Goal: Information Seeking & Learning: Learn about a topic

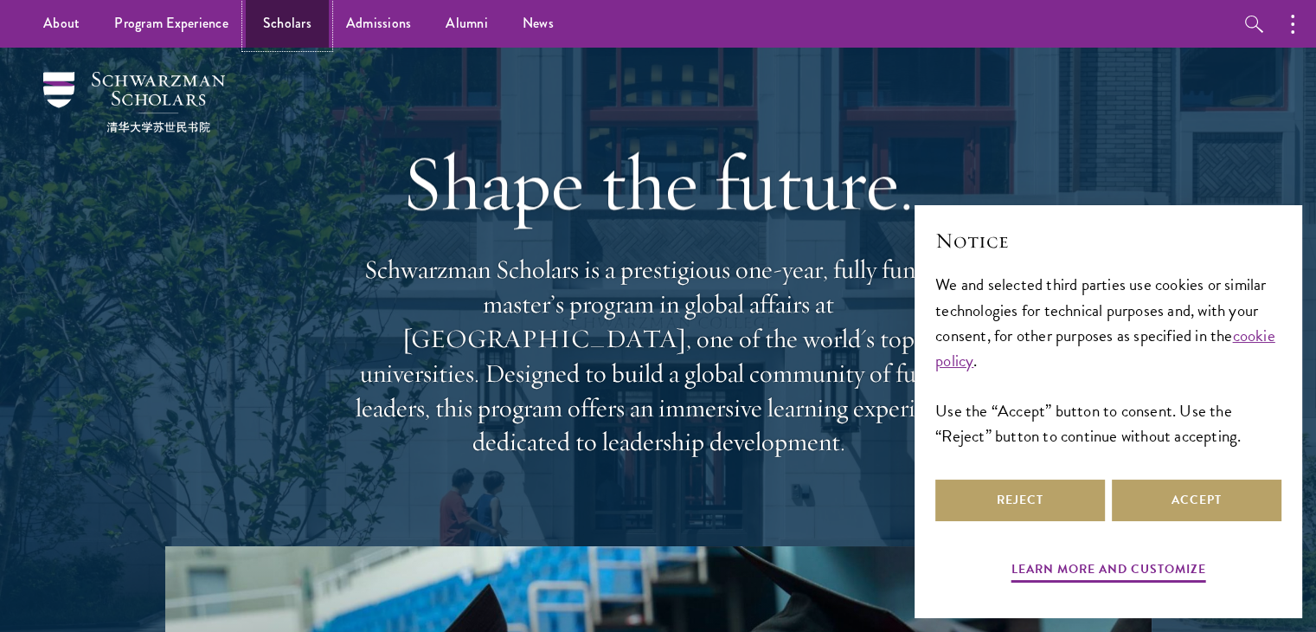
click at [284, 30] on link "Scholars" at bounding box center [287, 24] width 83 height 48
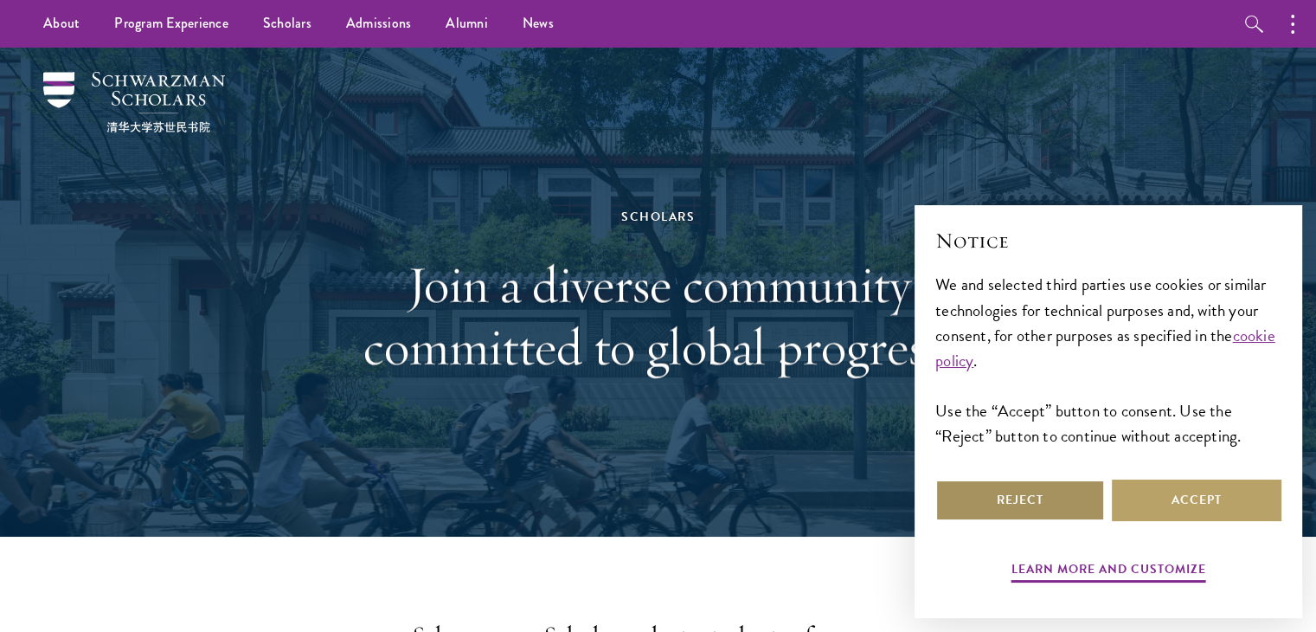
click at [1049, 503] on button "Reject" at bounding box center [1020, 500] width 170 height 42
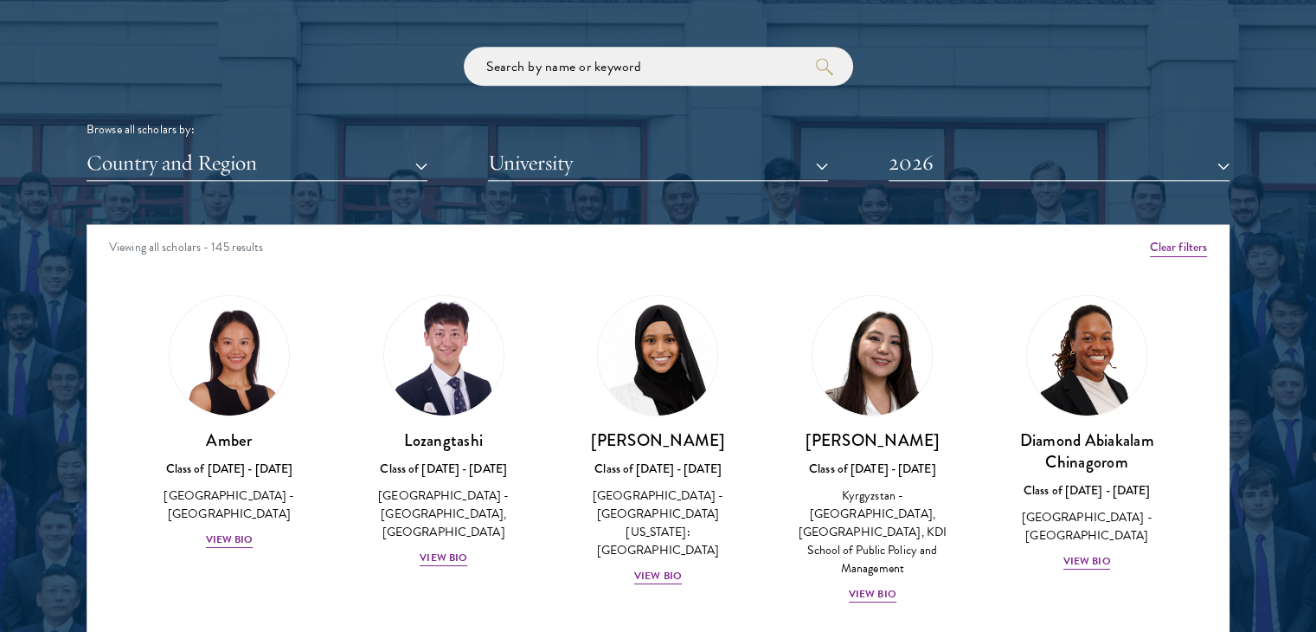
scroll to position [2077, 0]
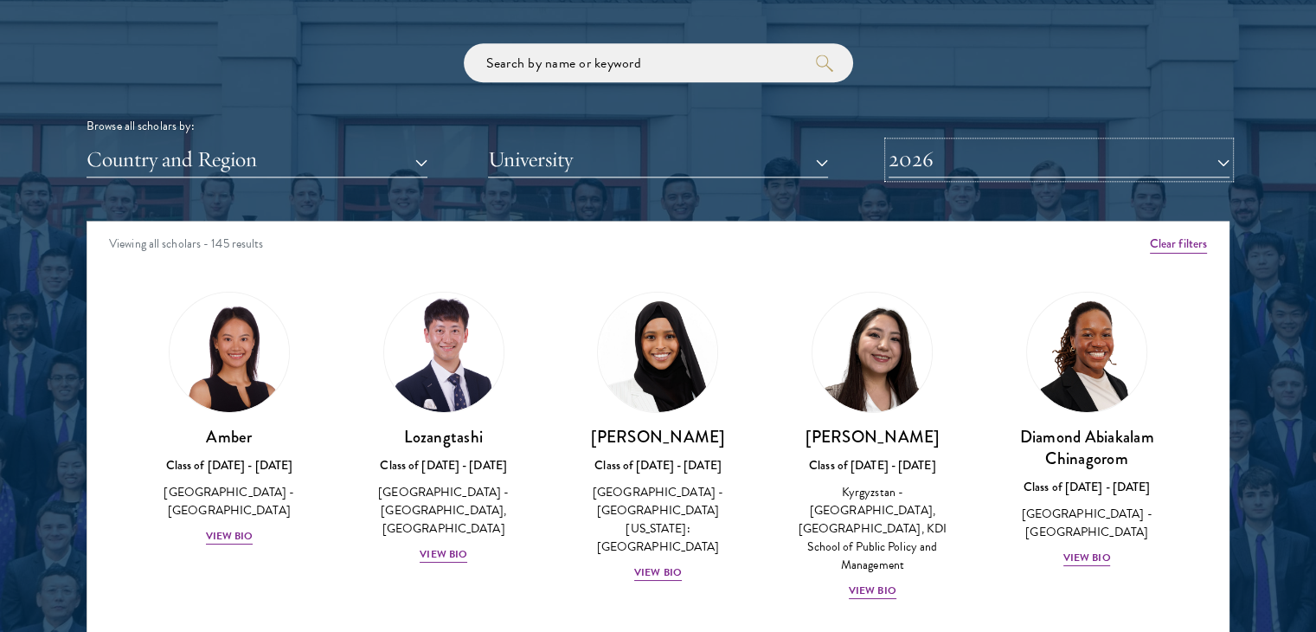
click at [1225, 164] on button "2026" at bounding box center [1059, 159] width 341 height 35
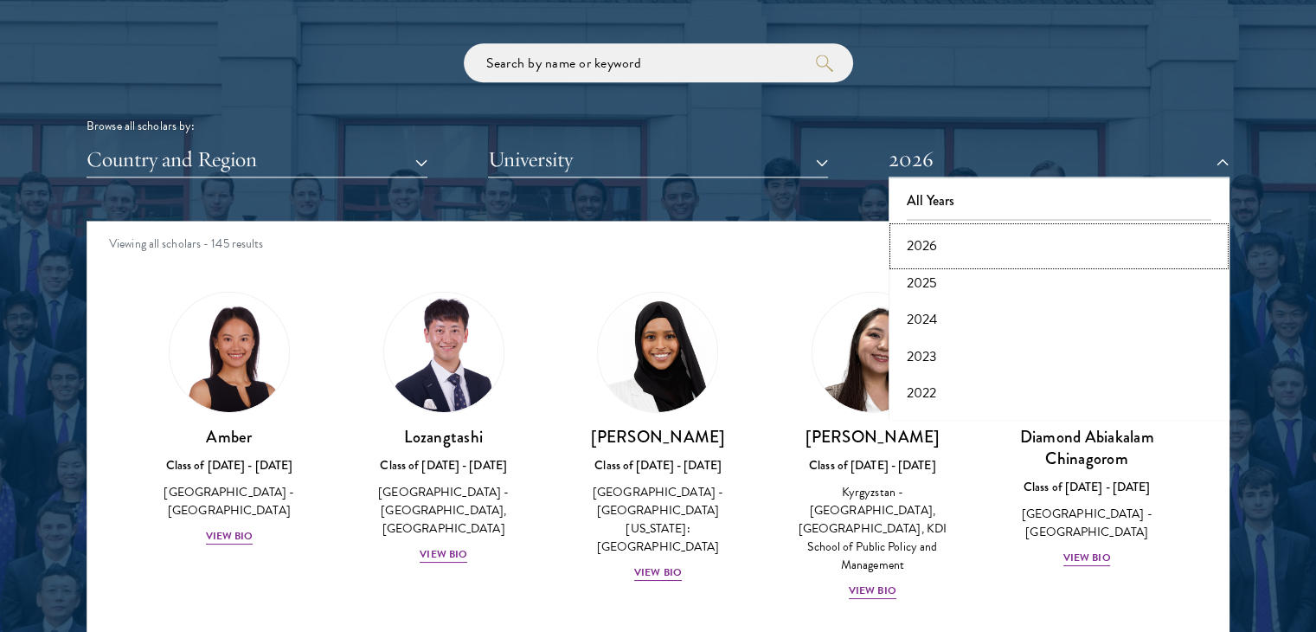
click at [925, 246] on button "2026" at bounding box center [1059, 246] width 331 height 36
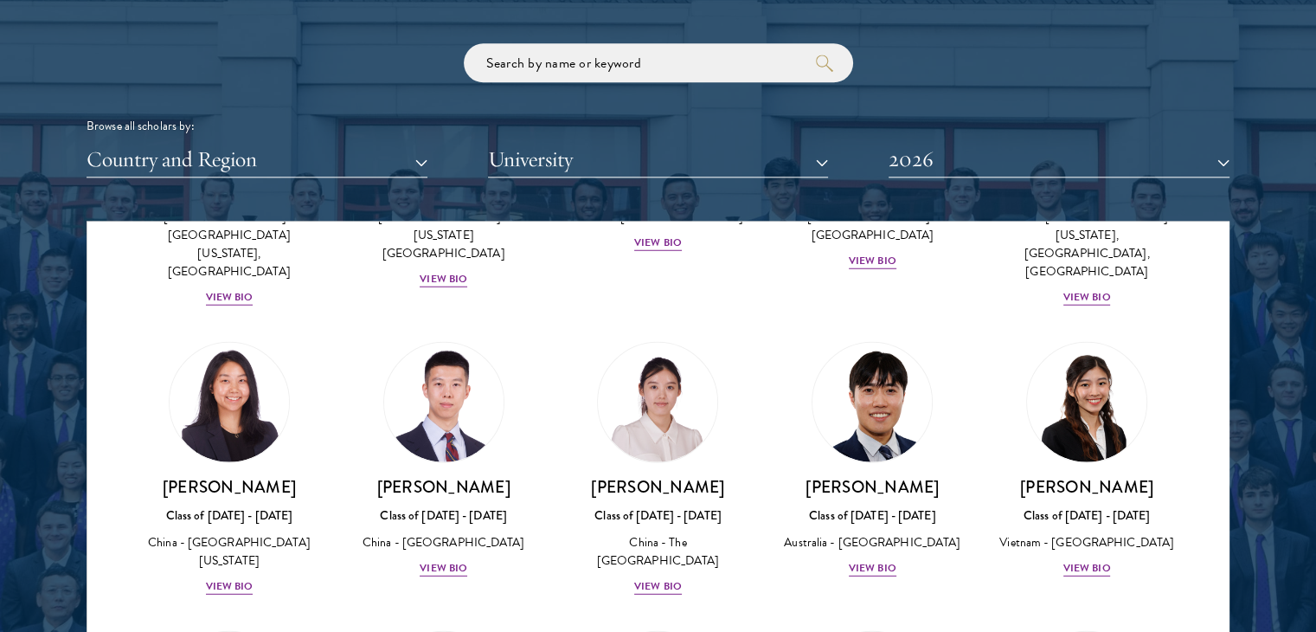
scroll to position [4272, 0]
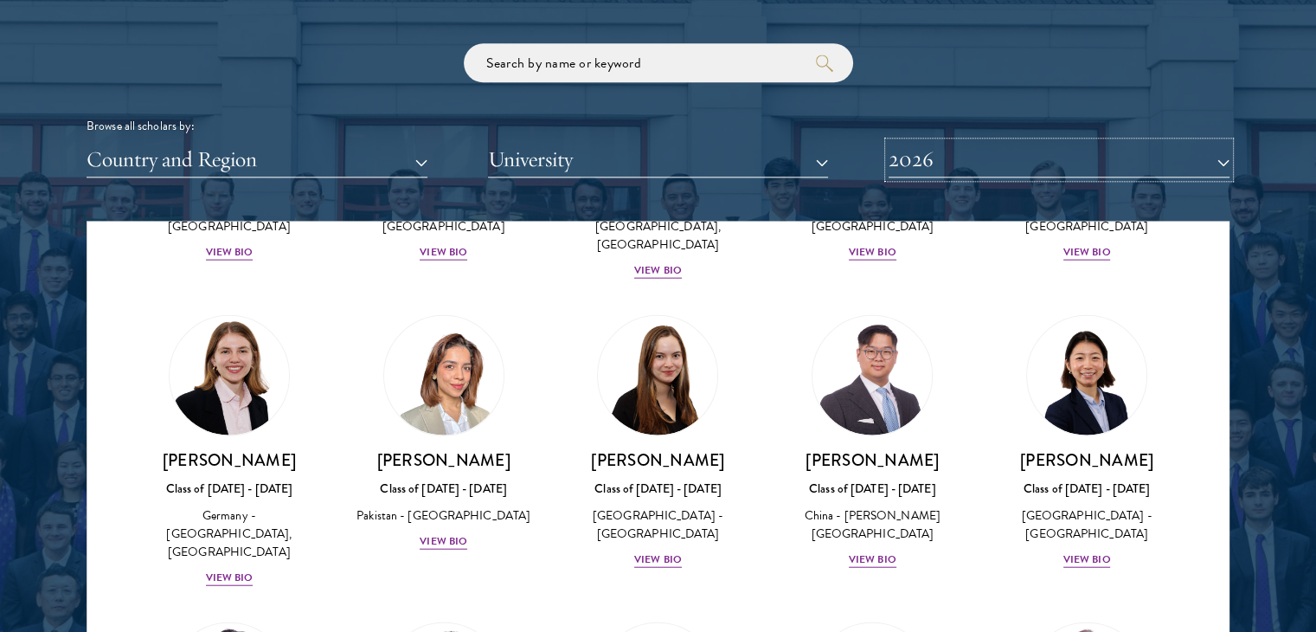
click at [1222, 160] on button "2026" at bounding box center [1059, 159] width 341 height 35
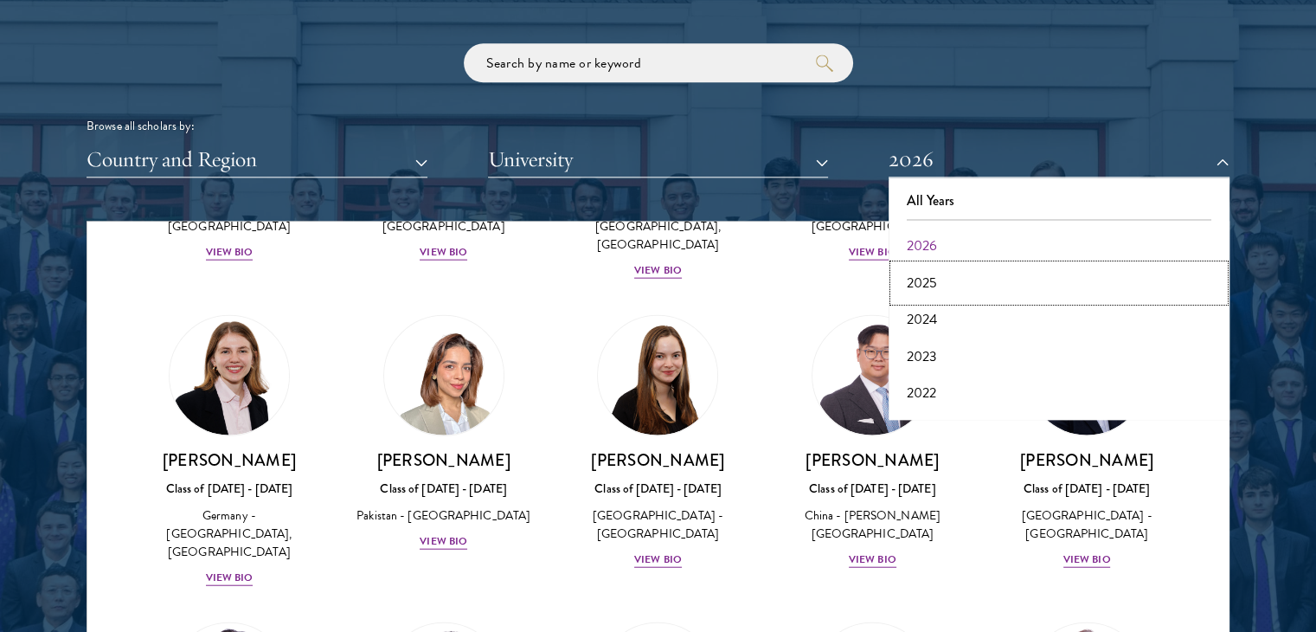
click at [928, 285] on button "2025" at bounding box center [1059, 283] width 331 height 36
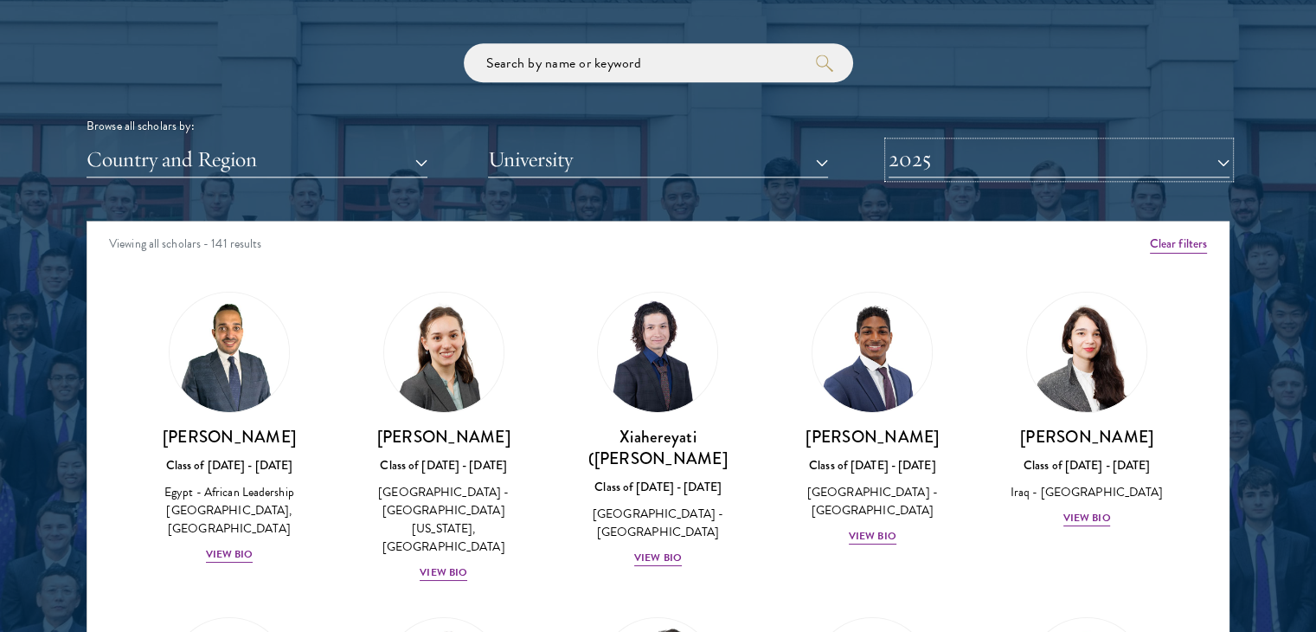
click at [1218, 158] on button "2025" at bounding box center [1059, 159] width 341 height 35
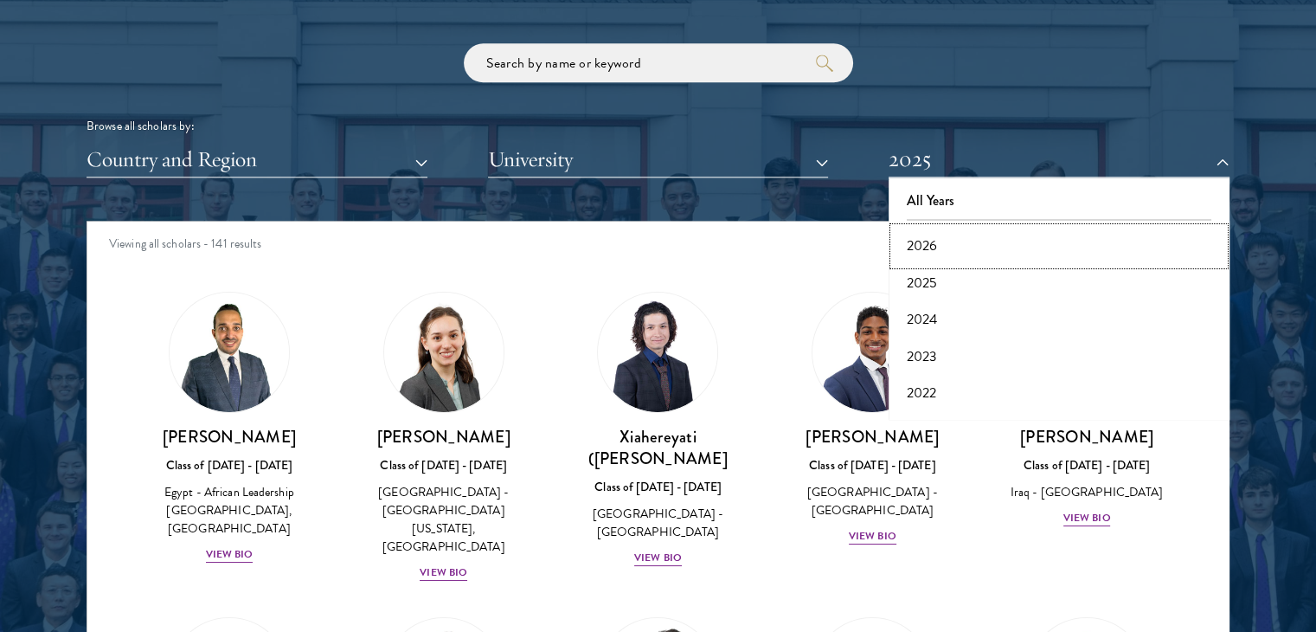
click at [1056, 250] on button "2026" at bounding box center [1059, 246] width 331 height 36
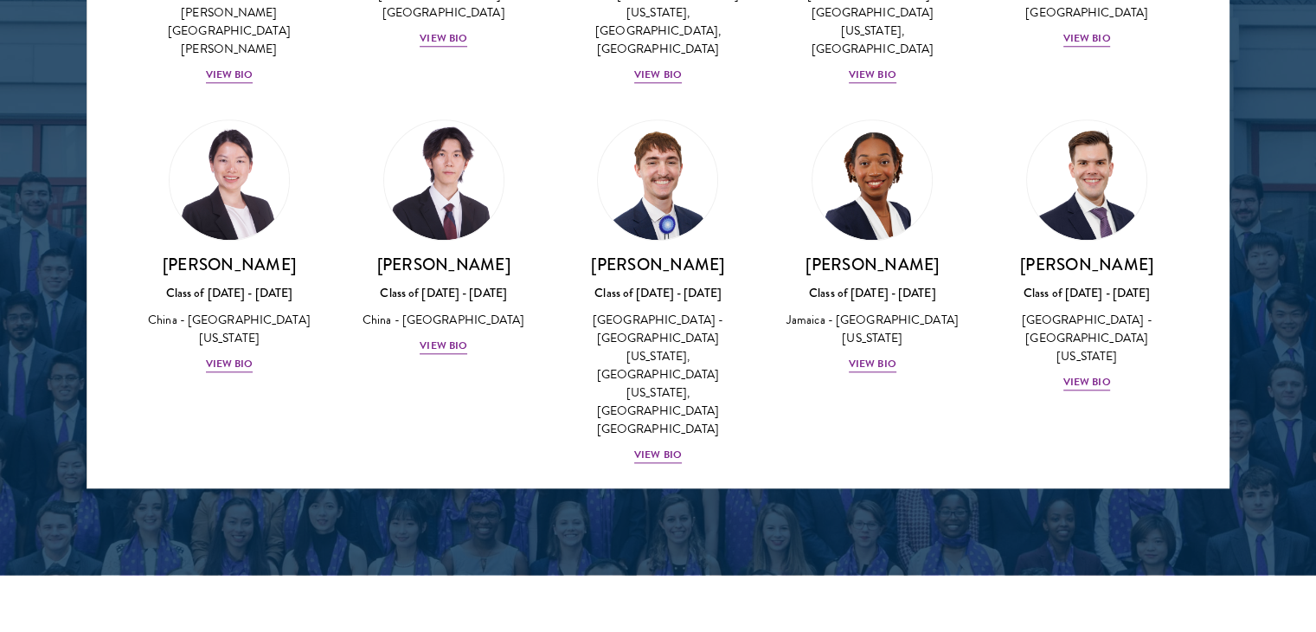
scroll to position [2336, 0]
